Goal: Transaction & Acquisition: Purchase product/service

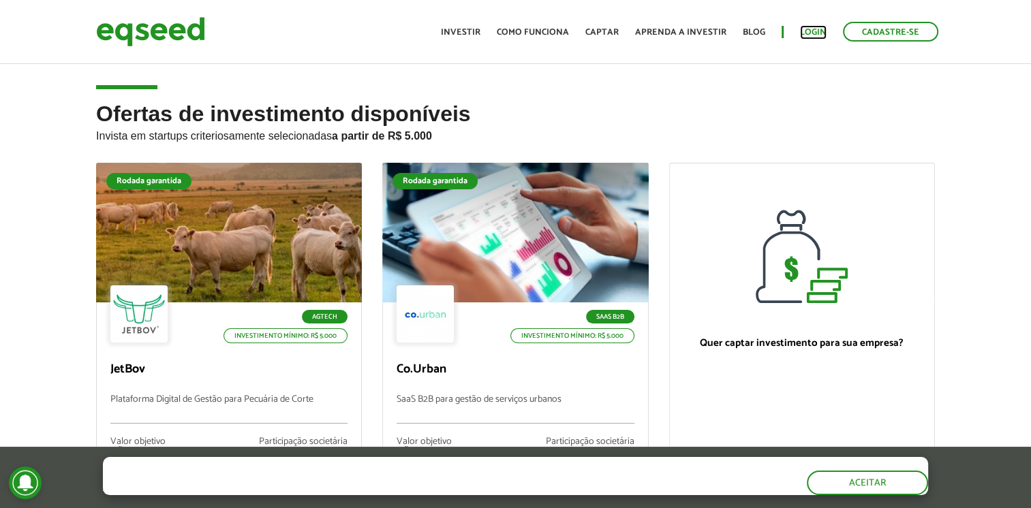
click at [808, 28] on link "Login" at bounding box center [813, 32] width 27 height 9
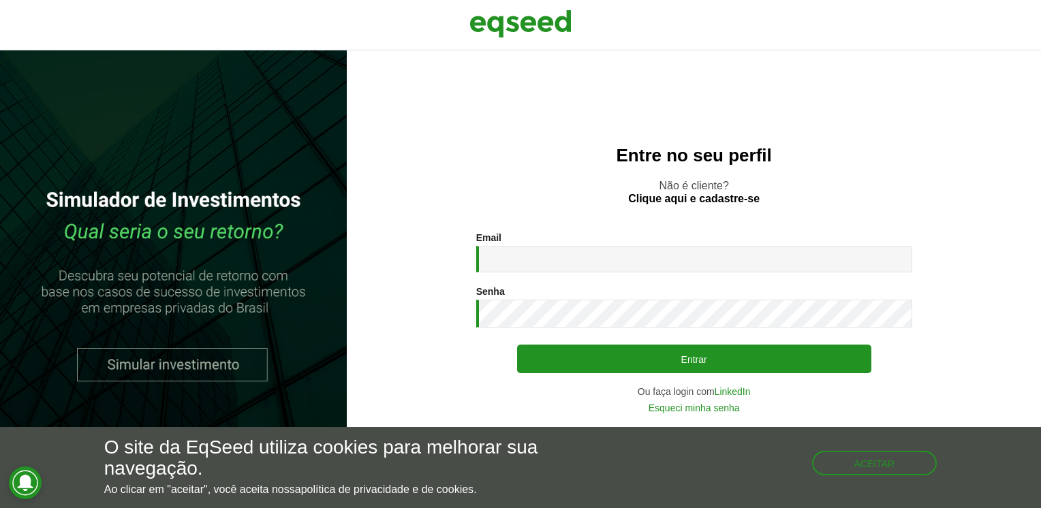
click at [0, 508] on nordpass-portal at bounding box center [0, 508] width 0 height 0
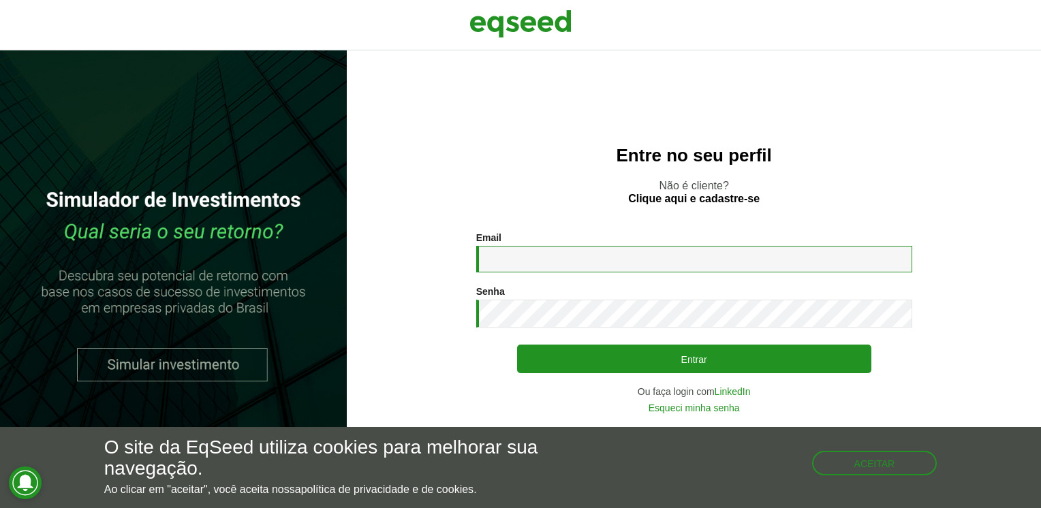
type input "**********"
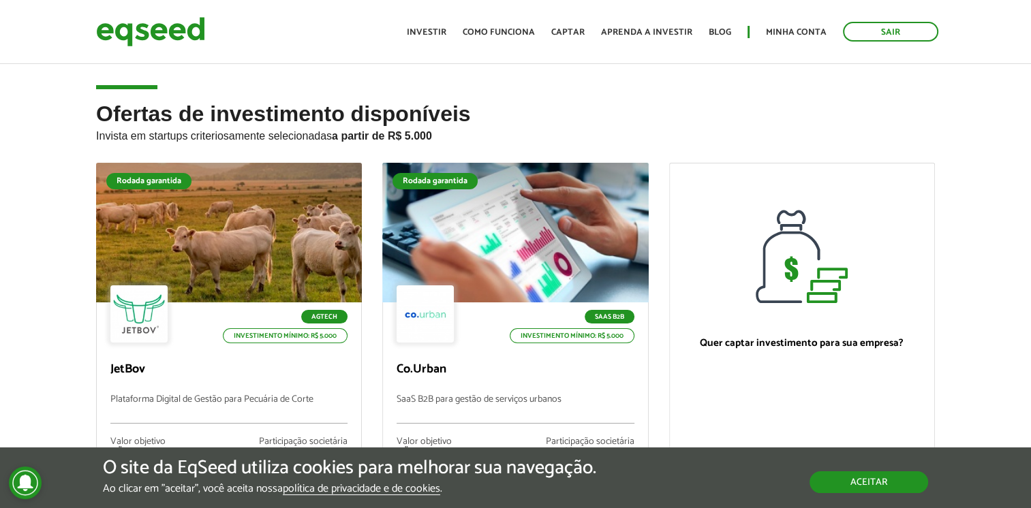
click at [868, 472] on button "Aceitar" at bounding box center [869, 483] width 119 height 22
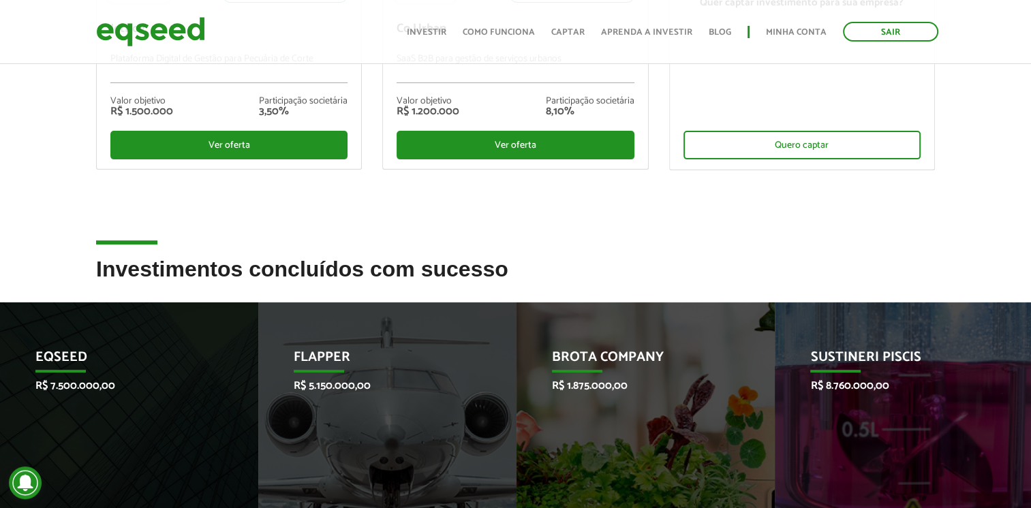
scroll to position [136, 0]
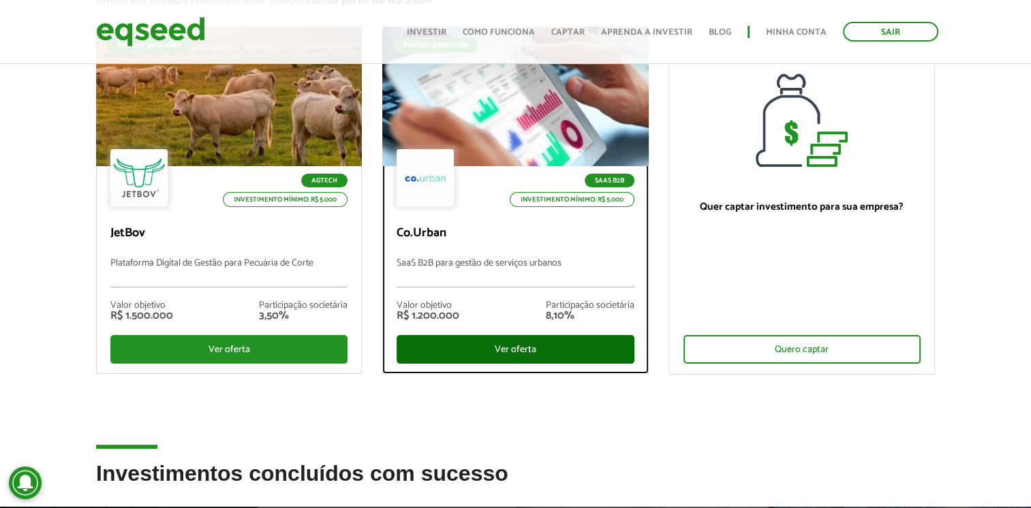
click at [500, 347] on div "Ver oferta" at bounding box center [515, 349] width 237 height 29
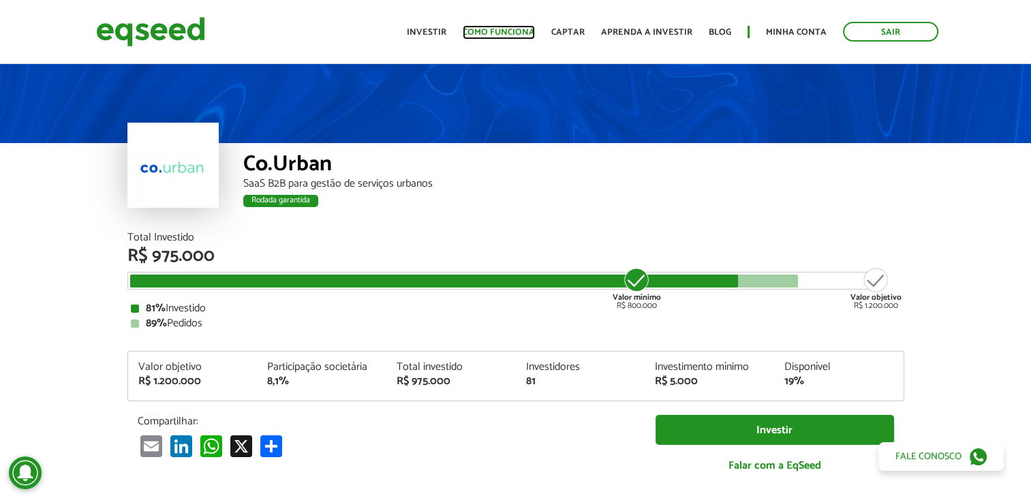
click at [519, 33] on link "Como funciona" at bounding box center [499, 32] width 72 height 9
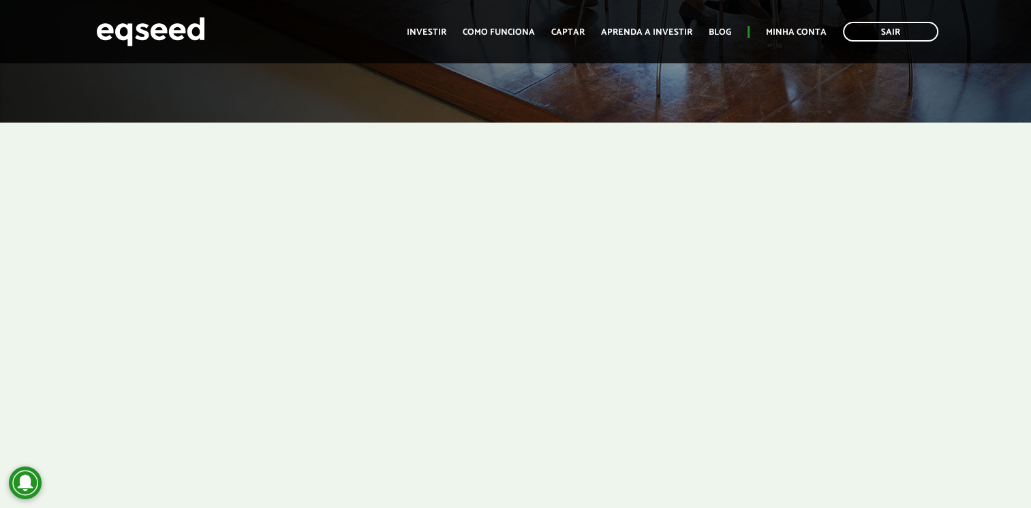
scroll to position [409, 0]
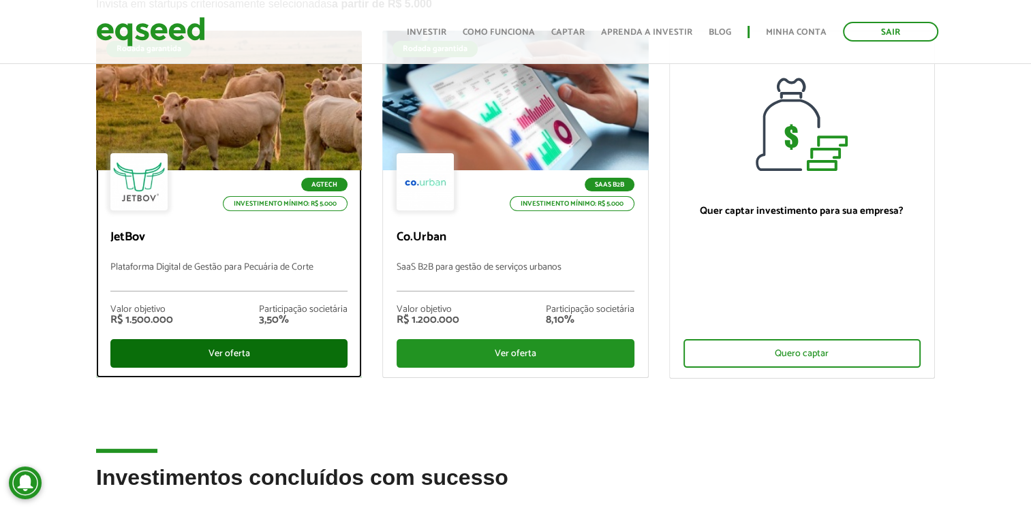
click at [243, 352] on div "Ver oferta" at bounding box center [228, 353] width 237 height 29
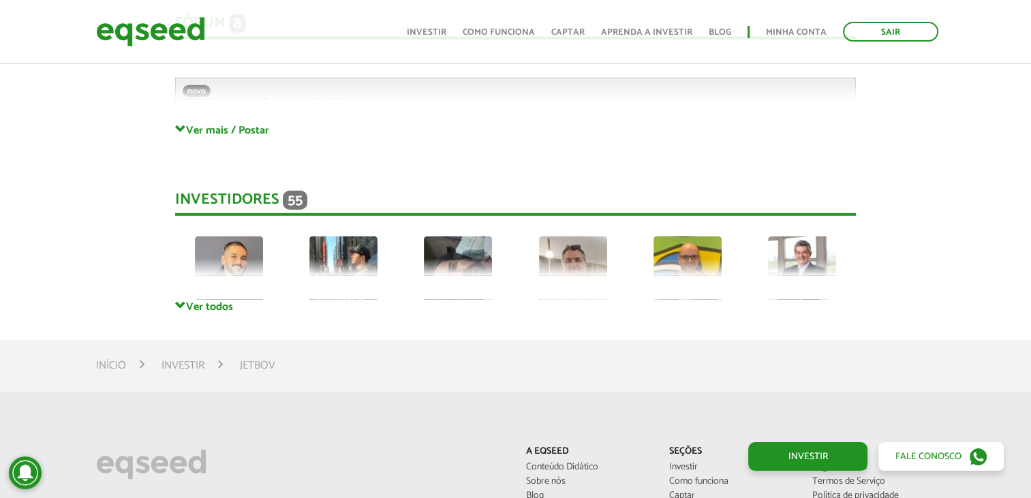
scroll to position [3667, 0]
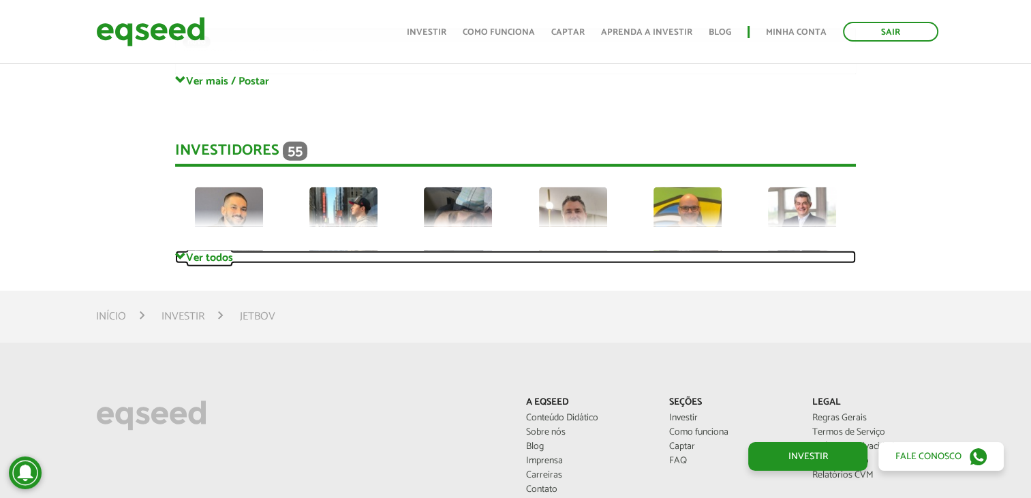
click at [224, 263] on link "Ver todos" at bounding box center [515, 257] width 681 height 13
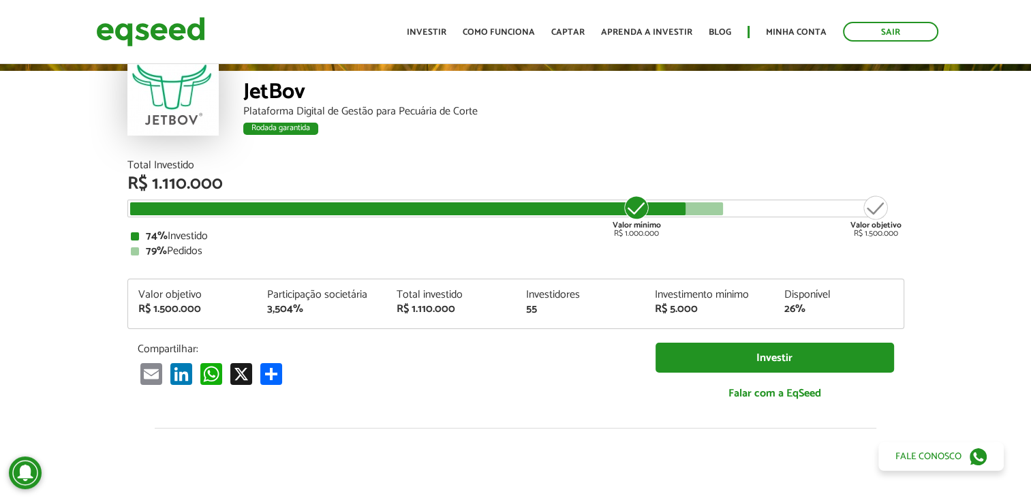
scroll to position [0, 0]
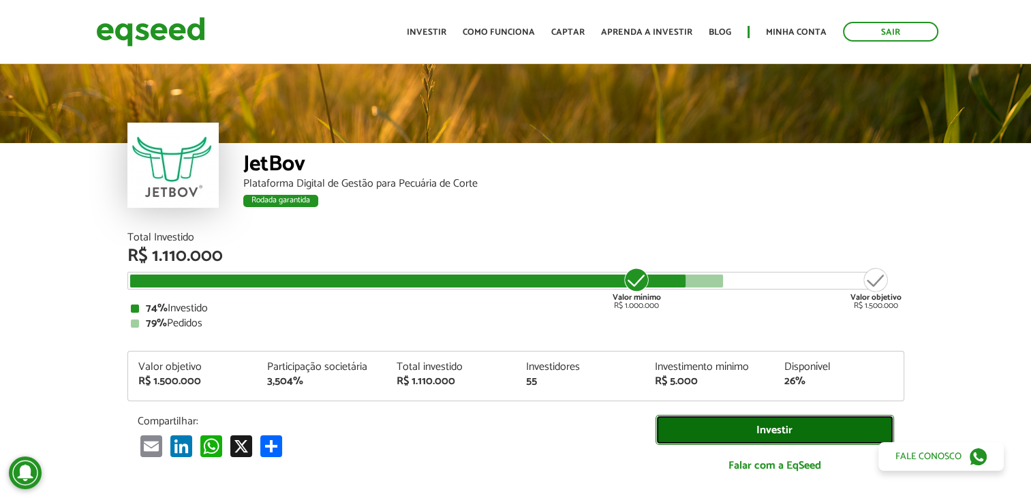
click at [776, 423] on link "Investir" at bounding box center [775, 430] width 239 height 31
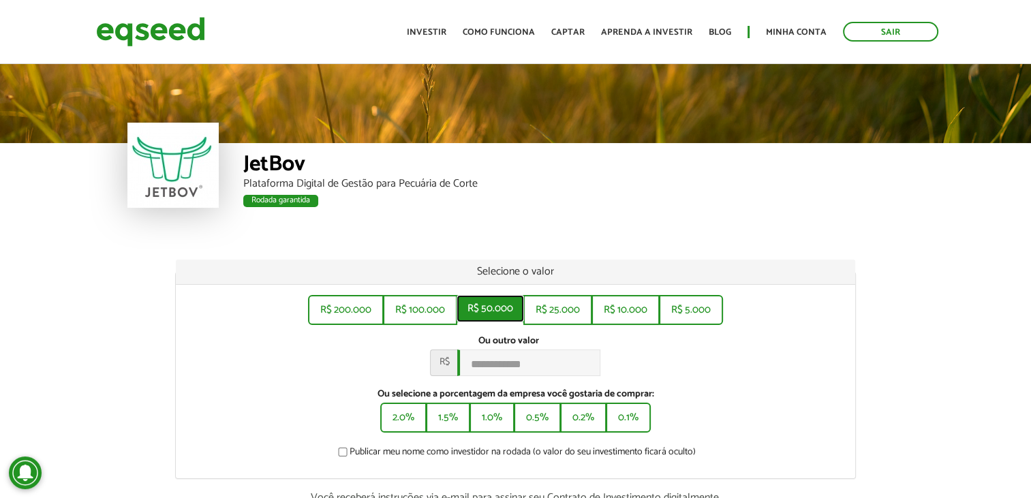
click at [487, 300] on button "R$ 50.000" at bounding box center [490, 308] width 67 height 27
type input "******"
click at [885, 33] on link "Sair" at bounding box center [890, 32] width 95 height 20
